Goal: Navigation & Orientation: Find specific page/section

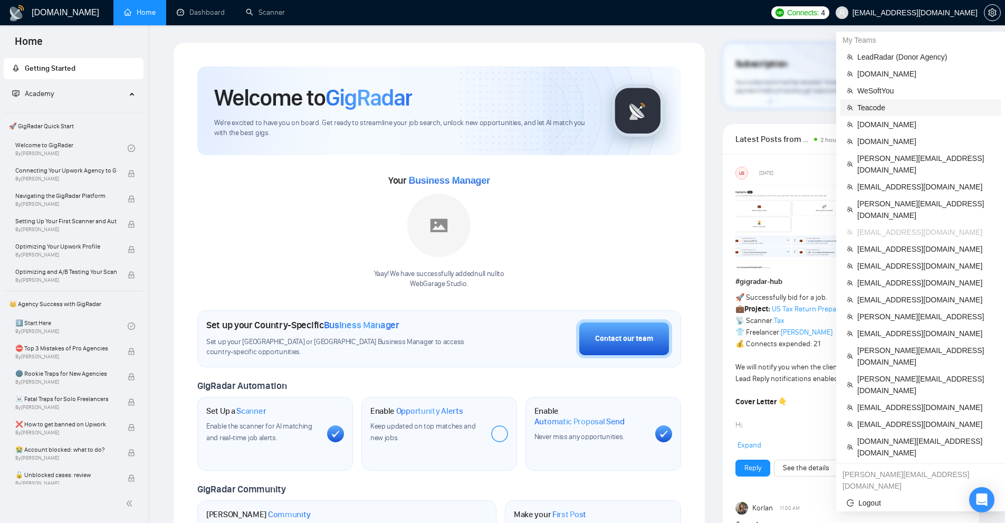
click at [879, 110] on span "Teacode" at bounding box center [925, 108] width 137 height 12
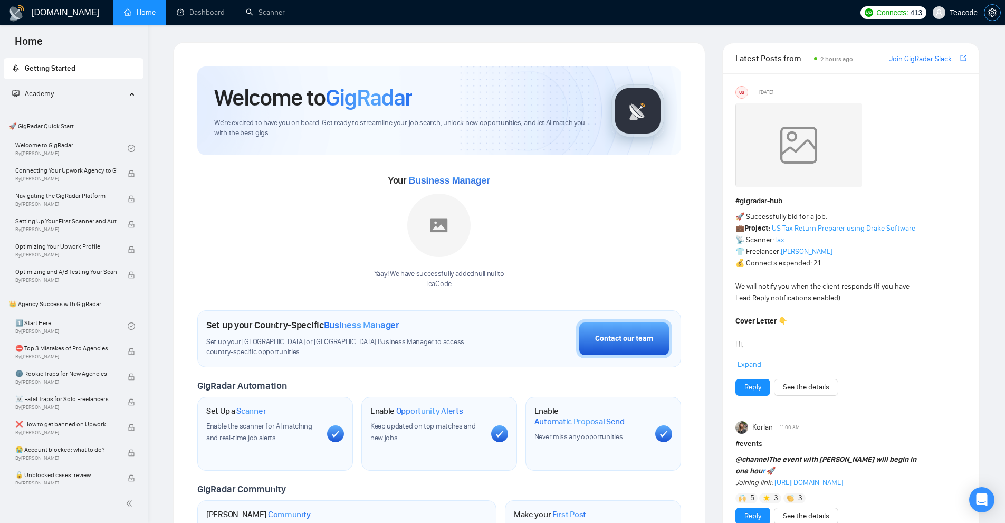
click at [995, 11] on icon "setting" at bounding box center [992, 12] width 8 height 8
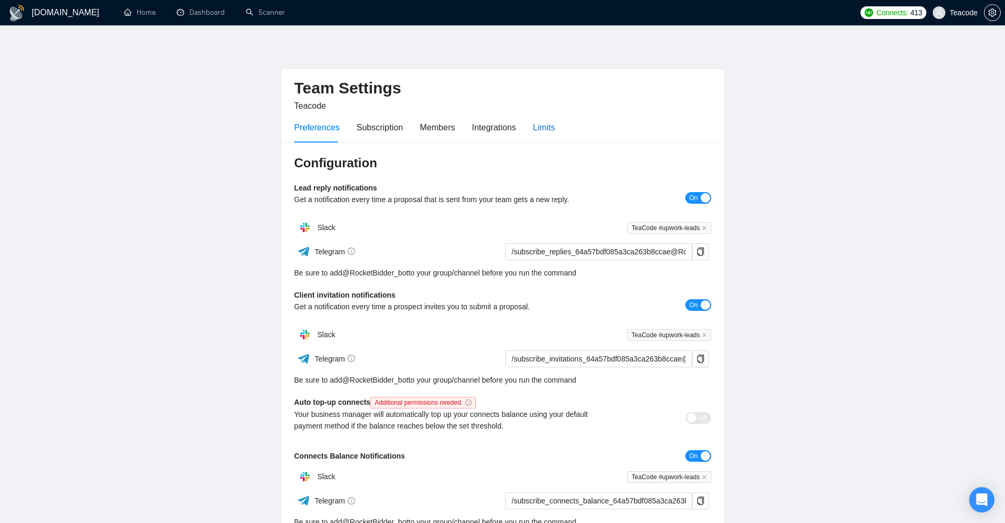
click at [533, 132] on div "Limits" at bounding box center [544, 127] width 22 height 13
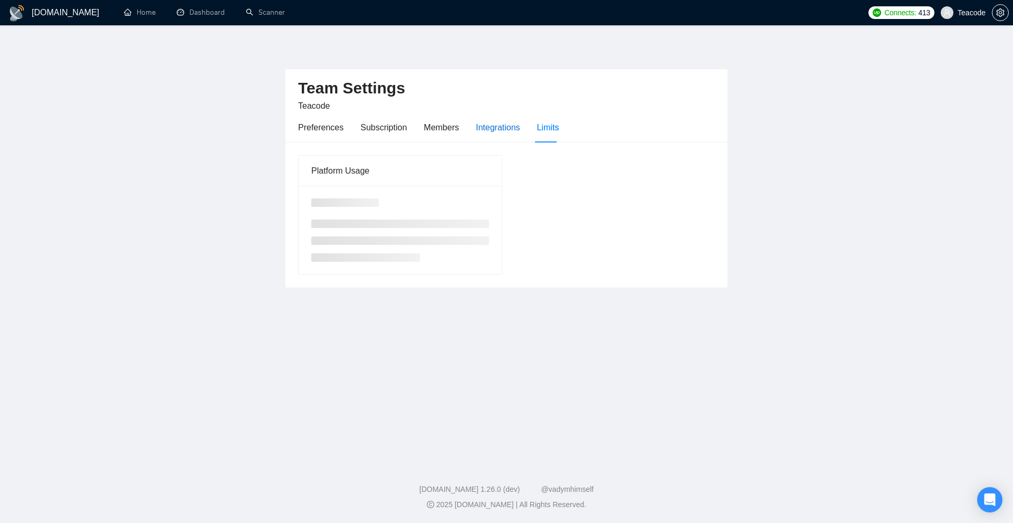
click at [503, 129] on div "Integrations" at bounding box center [498, 127] width 44 height 13
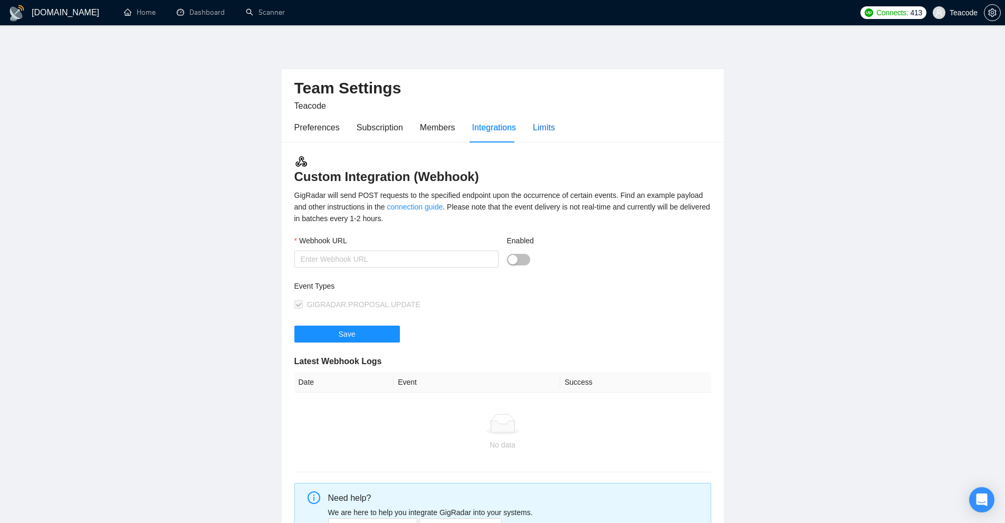
click at [534, 129] on div "Limits" at bounding box center [544, 127] width 22 height 13
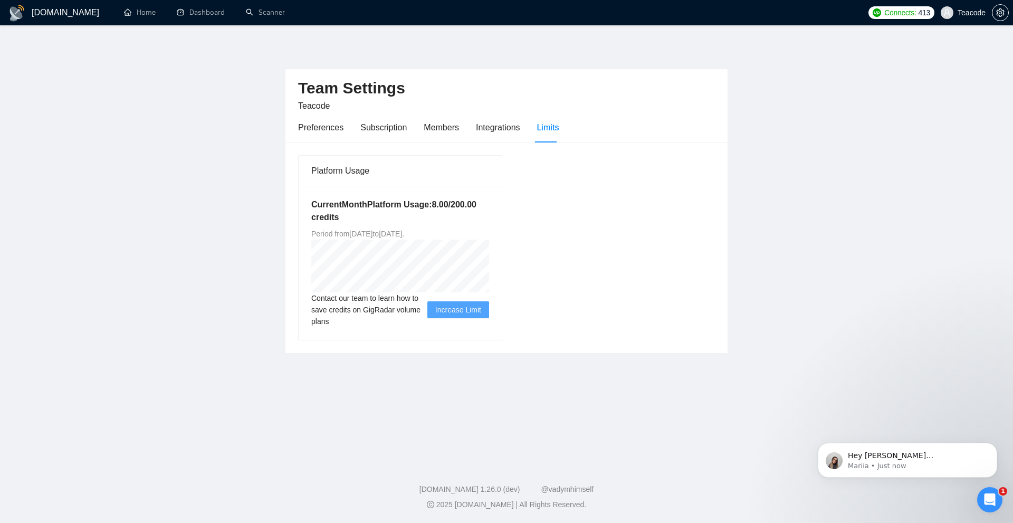
drag, startPoint x: 409, startPoint y: 232, endPoint x: 459, endPoint y: 233, distance: 49.6
click at [404, 234] on span "Period from [DATE] to [DATE] ." at bounding box center [357, 233] width 93 height 8
